Goal: Participate in discussion: Engage in conversation with other users on a specific topic

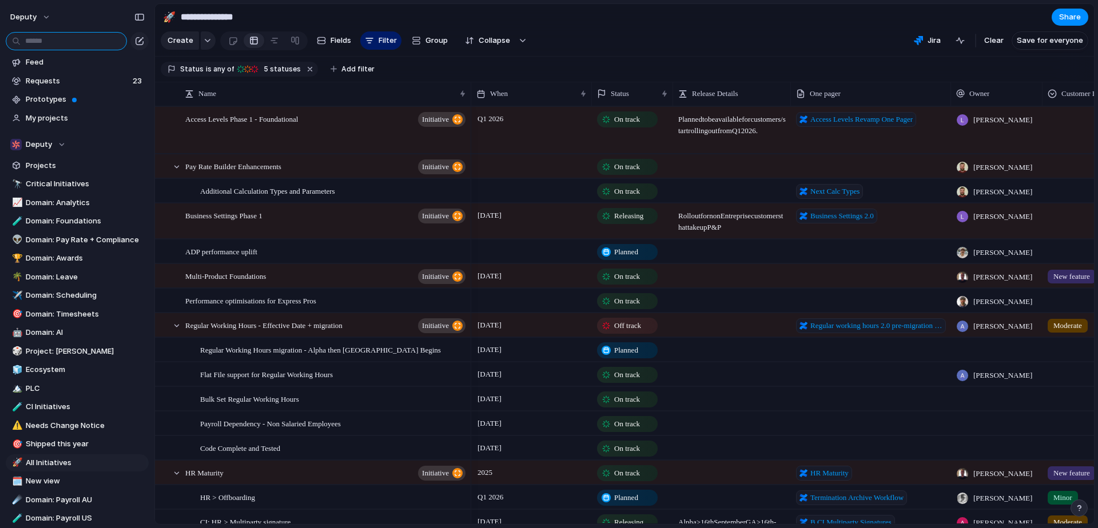
click at [55, 46] on input "text" at bounding box center [66, 41] width 121 height 18
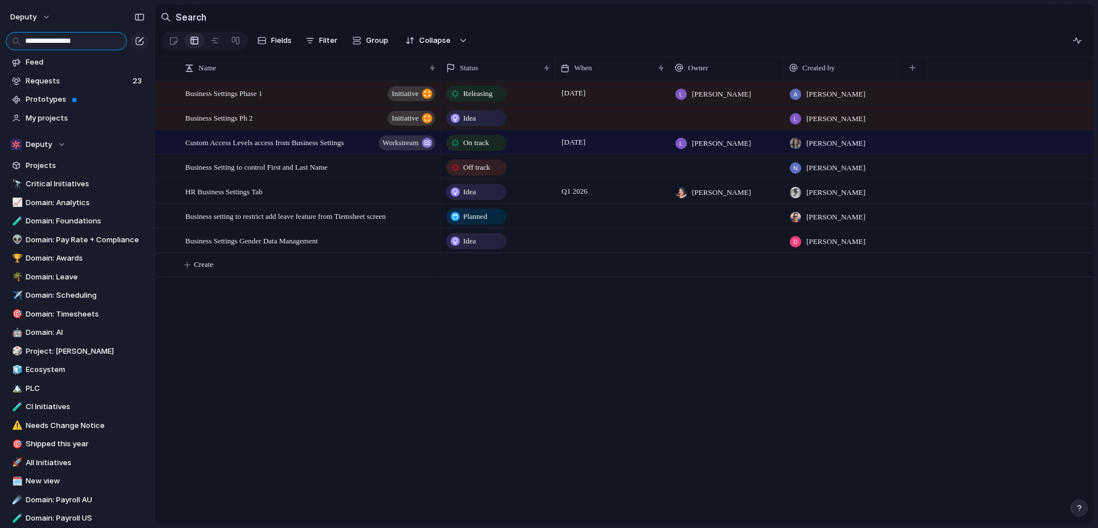
type input "**********"
click at [262, 93] on span "Business Settings Phase 1" at bounding box center [223, 92] width 77 height 13
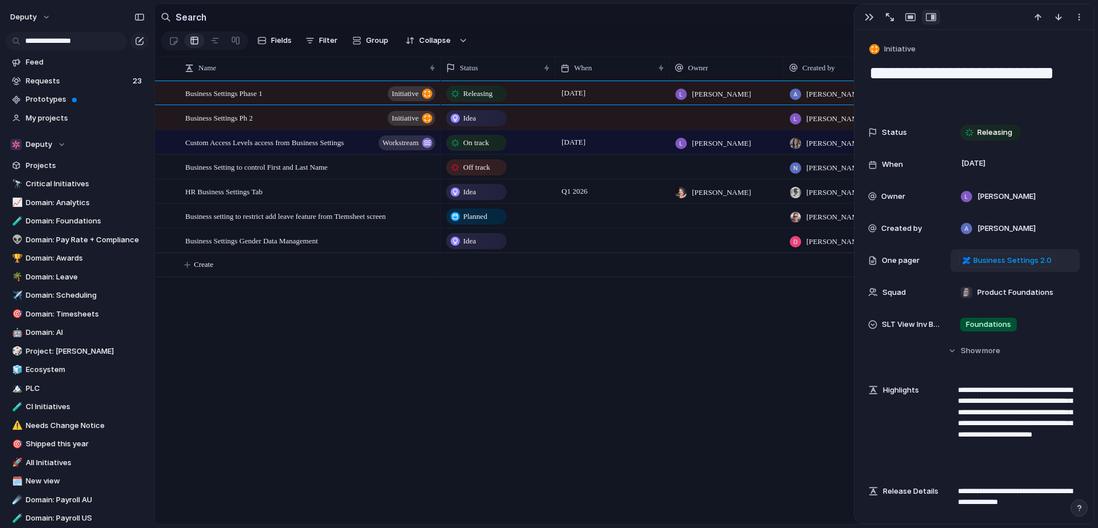
click at [1018, 258] on span "Business Settings 2.0" at bounding box center [1012, 260] width 78 height 11
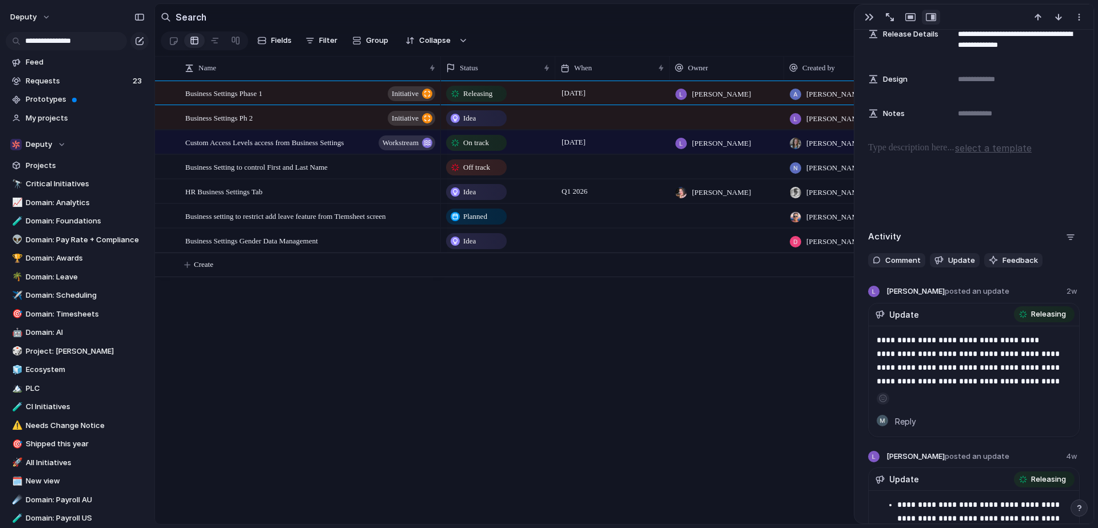
scroll to position [494, 0]
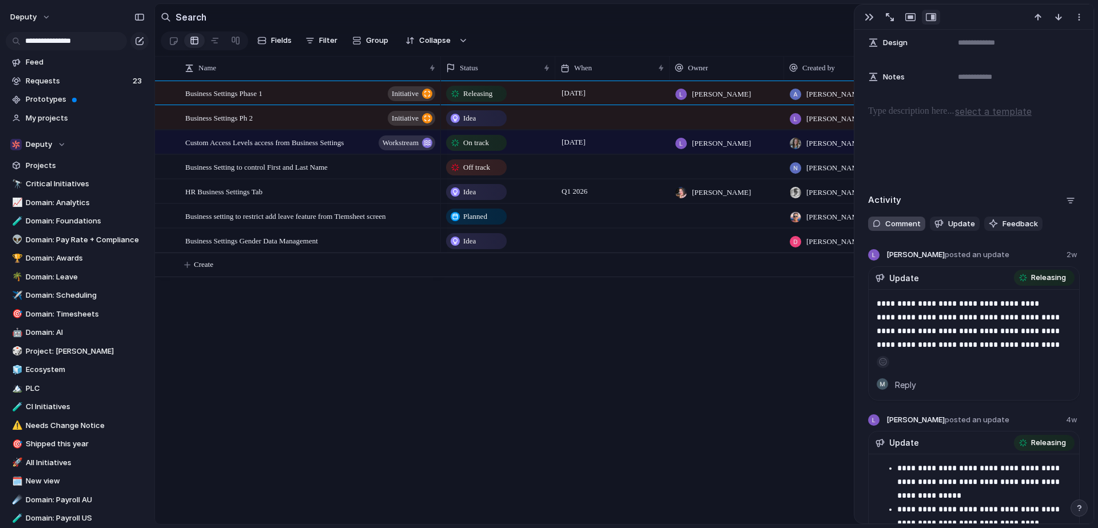
click at [896, 225] on span "Comment" at bounding box center [902, 223] width 35 height 11
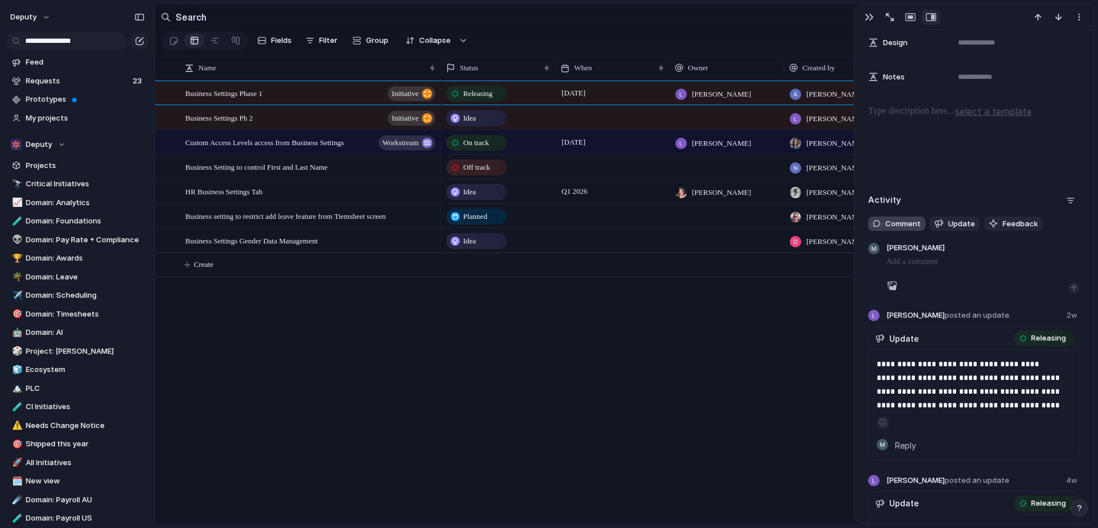
scroll to position [496, 0]
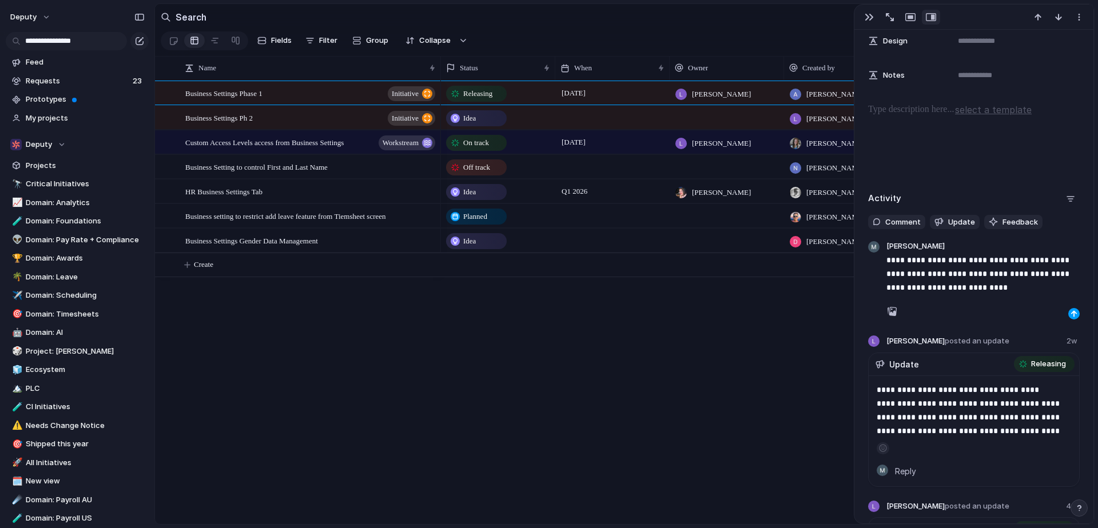
click at [1070, 317] on div "button" at bounding box center [1073, 313] width 7 height 7
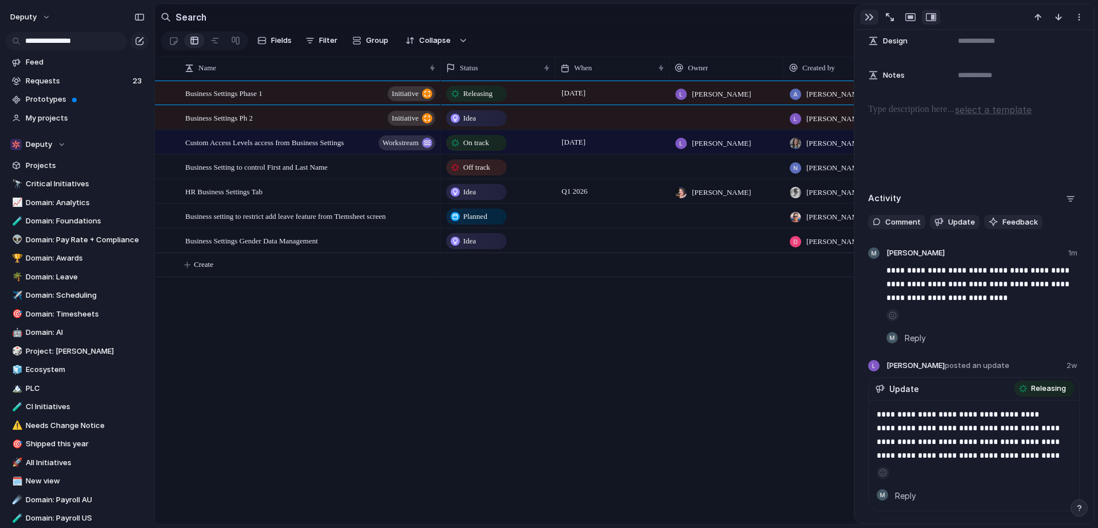
click at [868, 14] on div "button" at bounding box center [868, 17] width 9 height 9
